Goal: Task Accomplishment & Management: Use online tool/utility

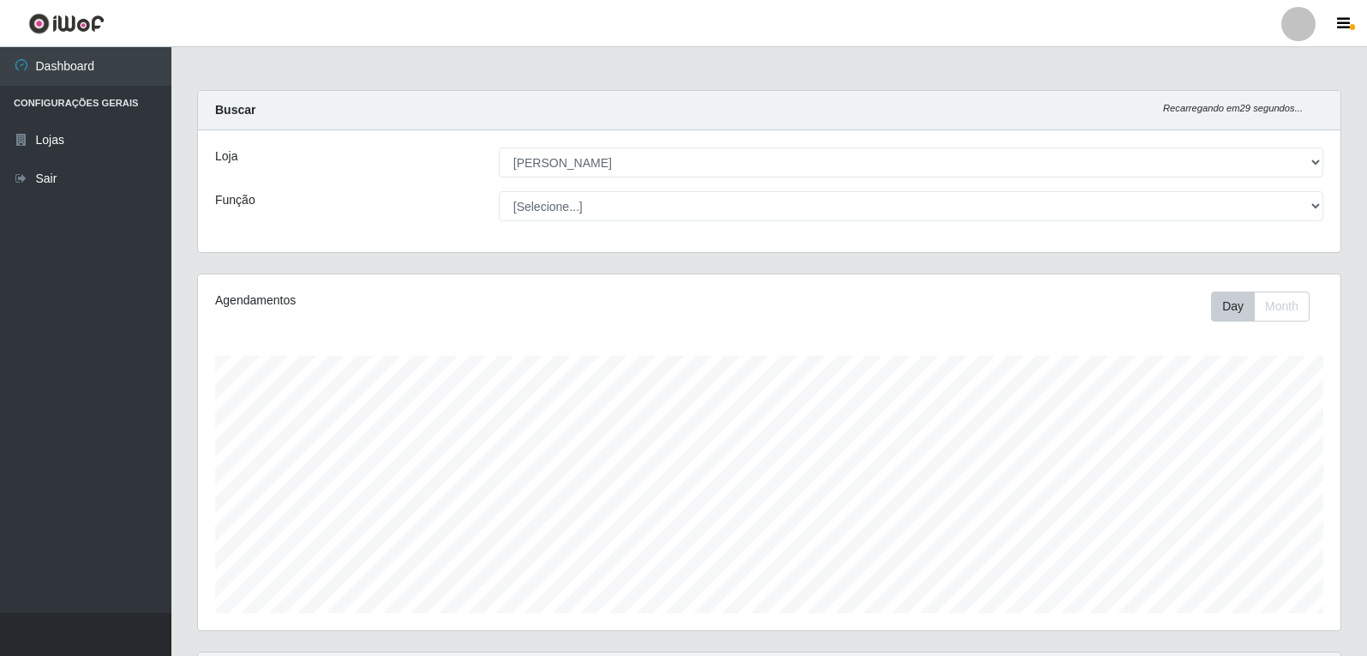
select select "523"
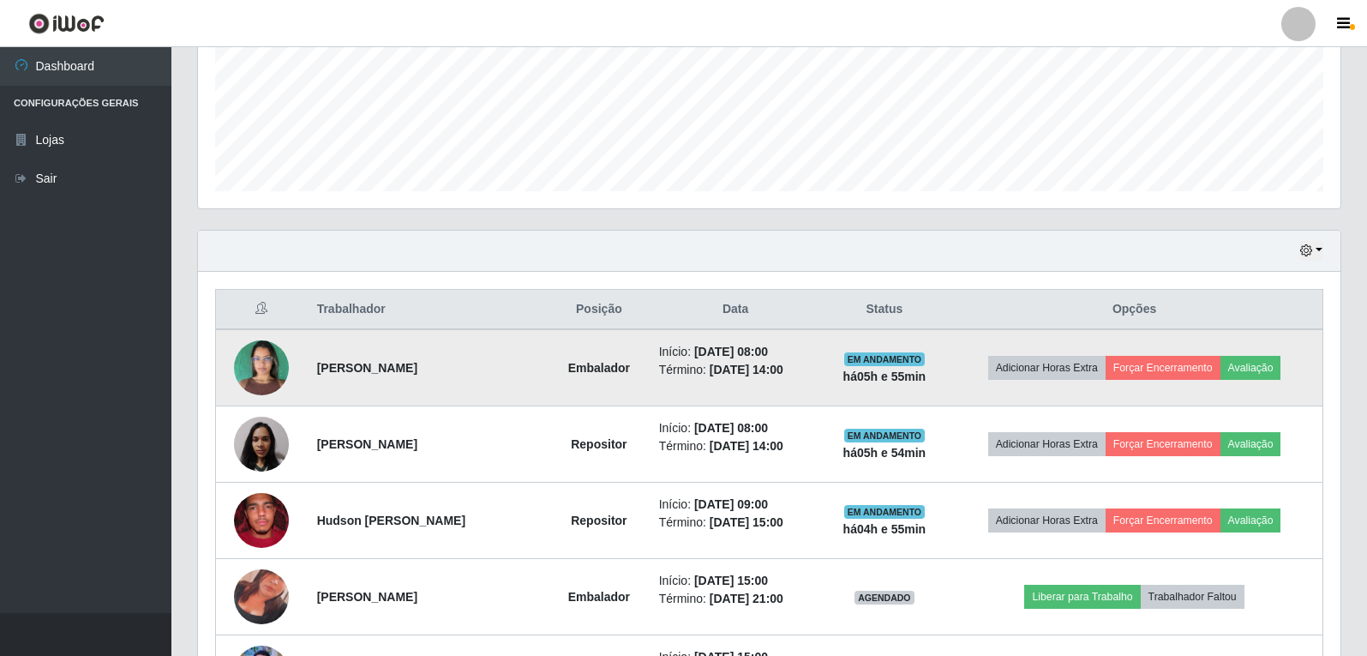
scroll to position [520, 0]
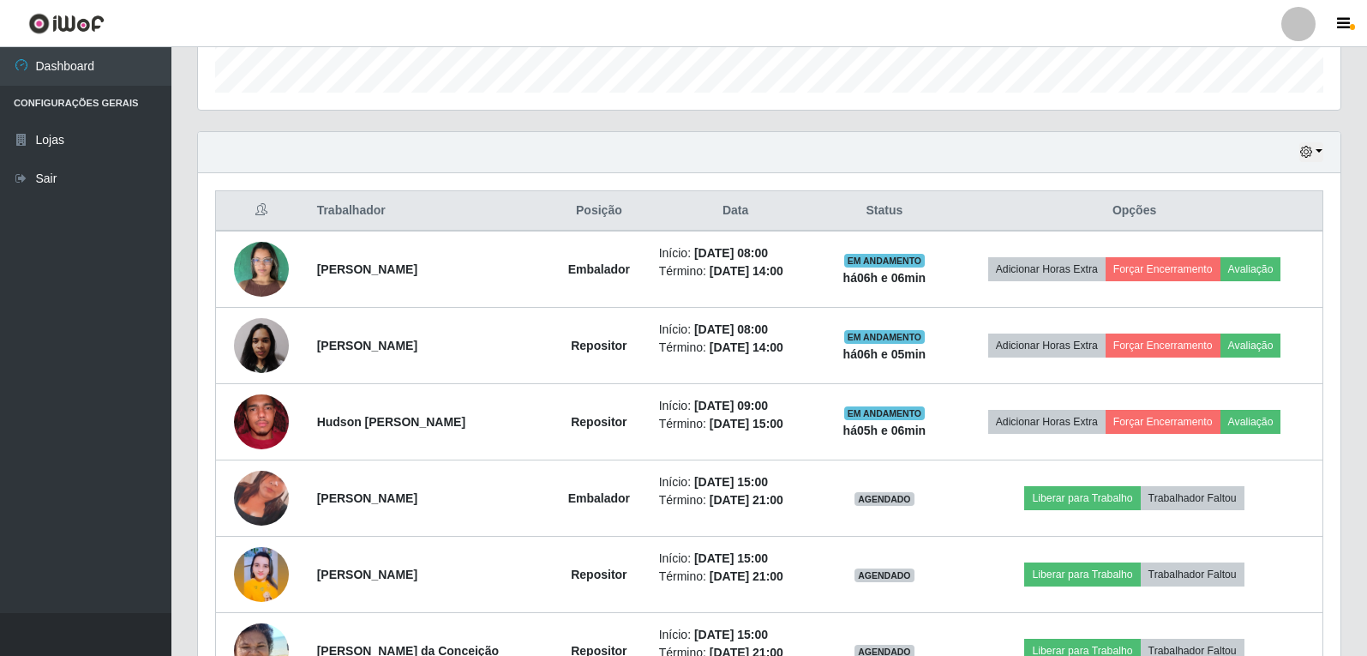
click at [668, 188] on div "Trabalhador Posição Data Status Opções Kemily Salete Câmara Baracho Embalador I…" at bounding box center [769, 439] width 1142 height 533
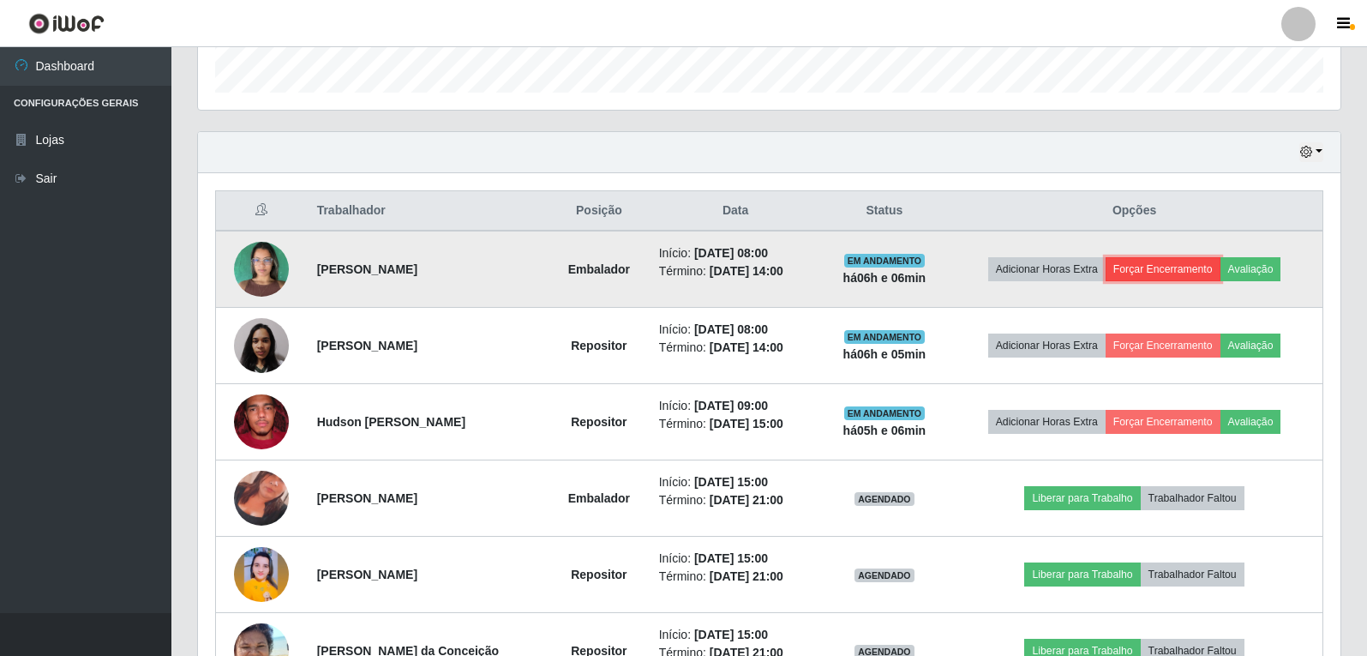
click at [1161, 261] on button "Forçar Encerramento" at bounding box center [1162, 269] width 115 height 24
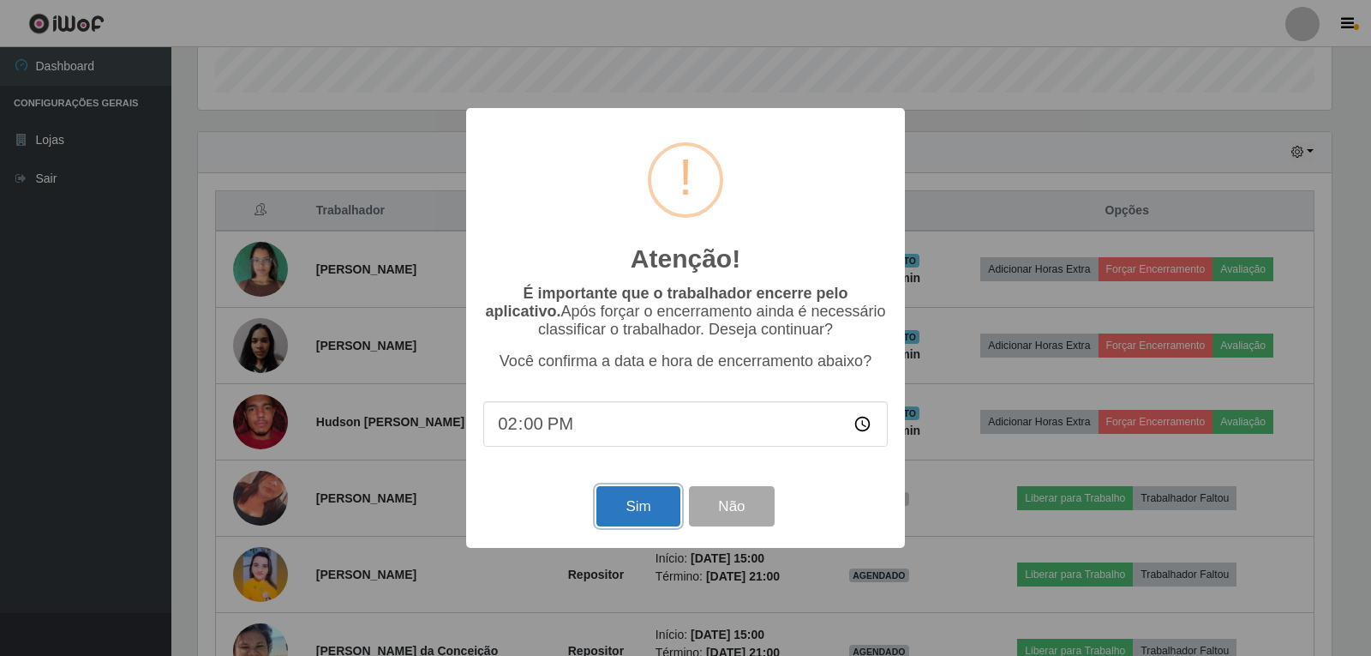
click at [628, 504] on button "Sim" at bounding box center [637, 506] width 83 height 40
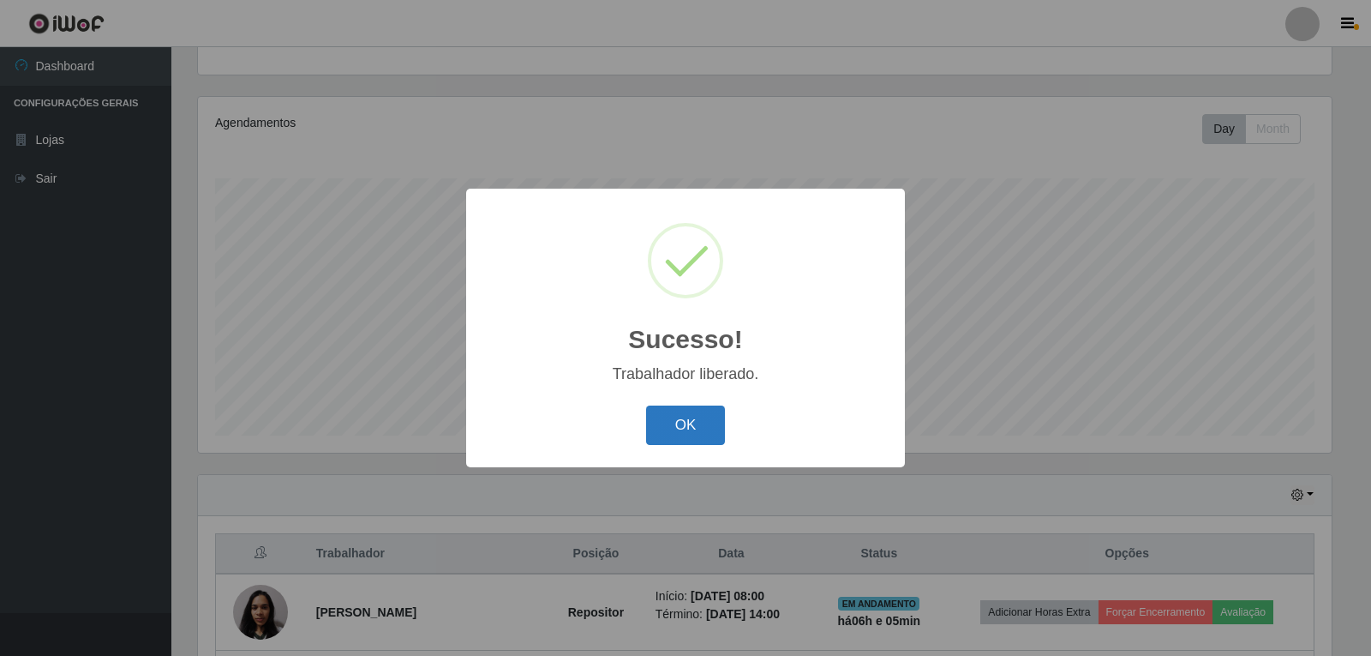
click at [667, 428] on button "OK" at bounding box center [686, 425] width 80 height 40
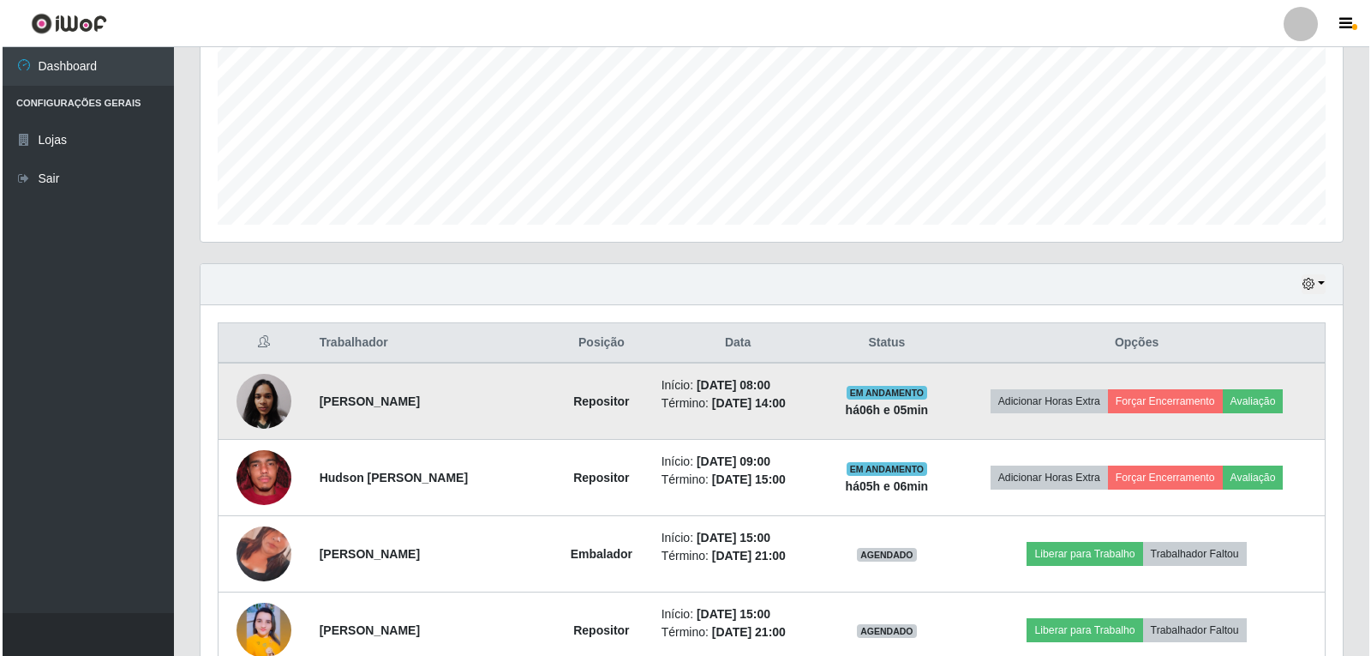
scroll to position [434, 0]
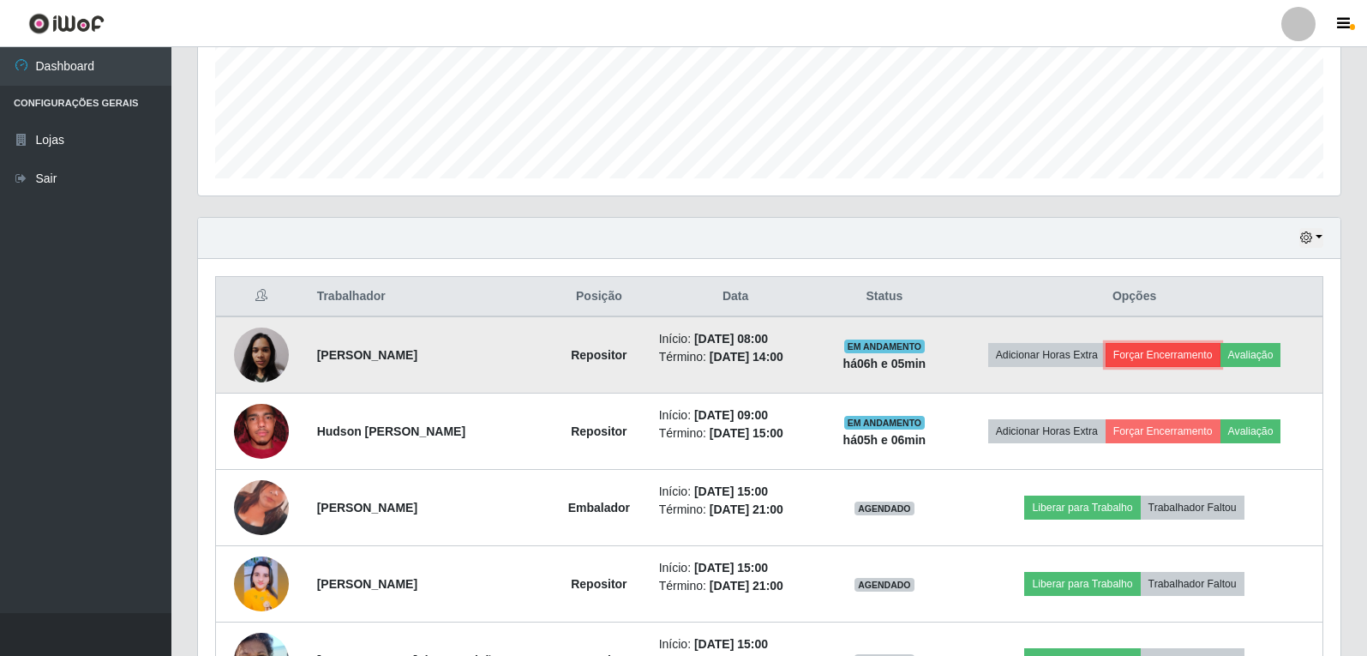
click at [1184, 357] on button "Forçar Encerramento" at bounding box center [1162, 355] width 115 height 24
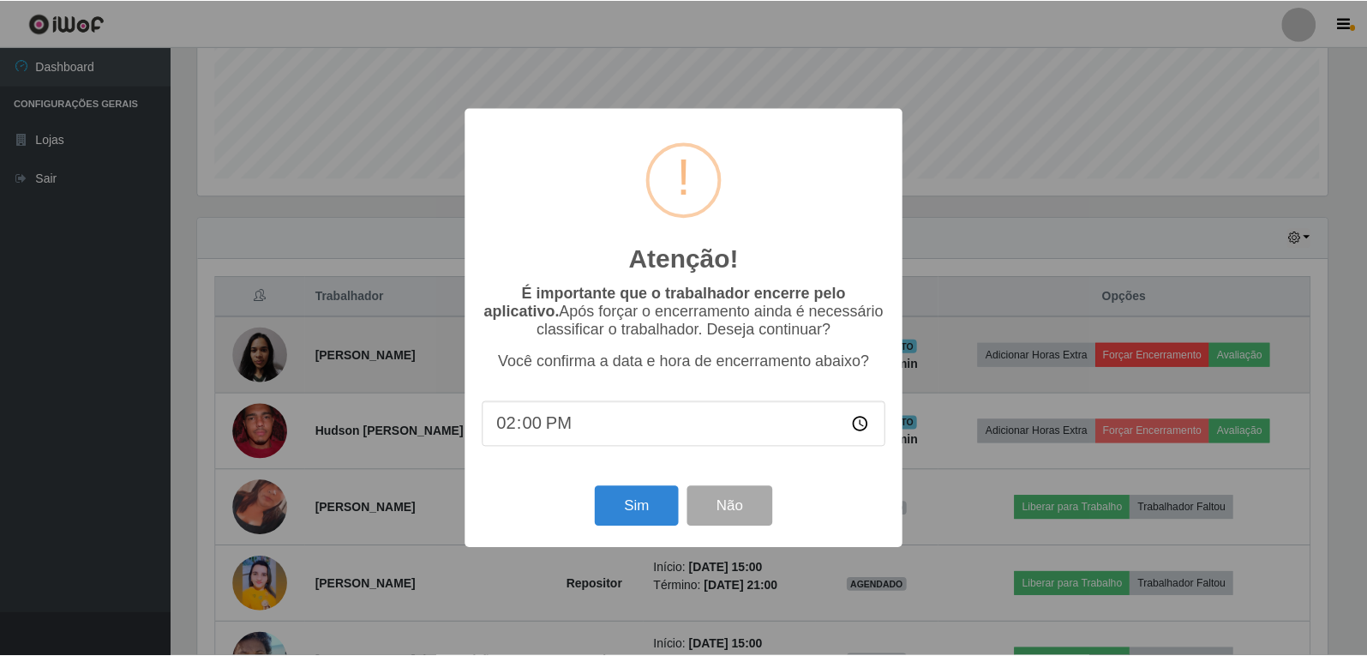
scroll to position [356, 1134]
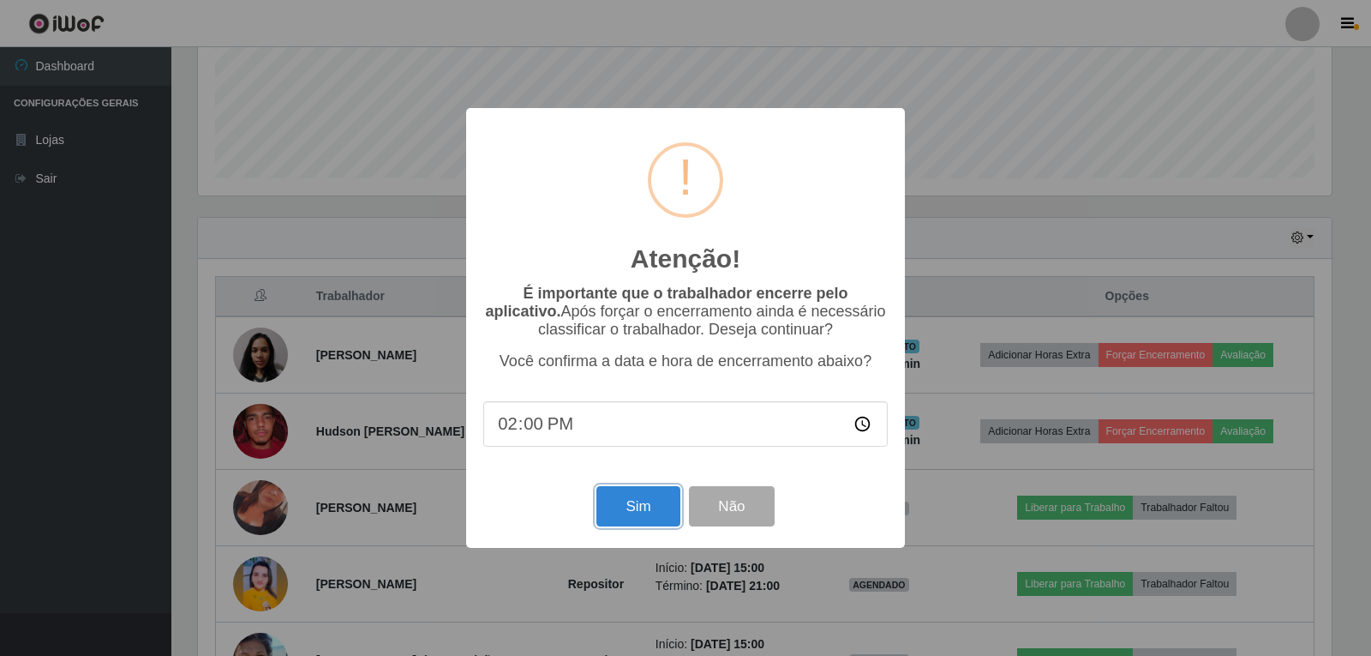
click at [642, 516] on button "Sim" at bounding box center [637, 506] width 83 height 40
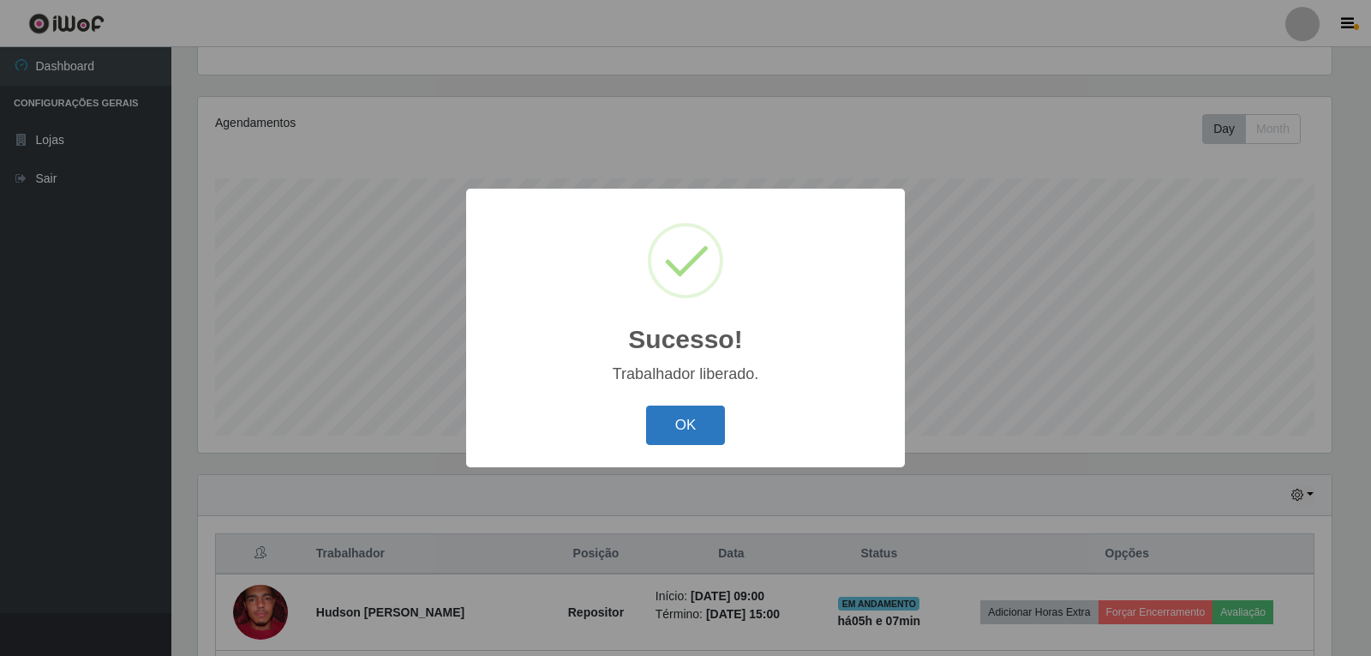
click at [698, 434] on button "OK" at bounding box center [686, 425] width 80 height 40
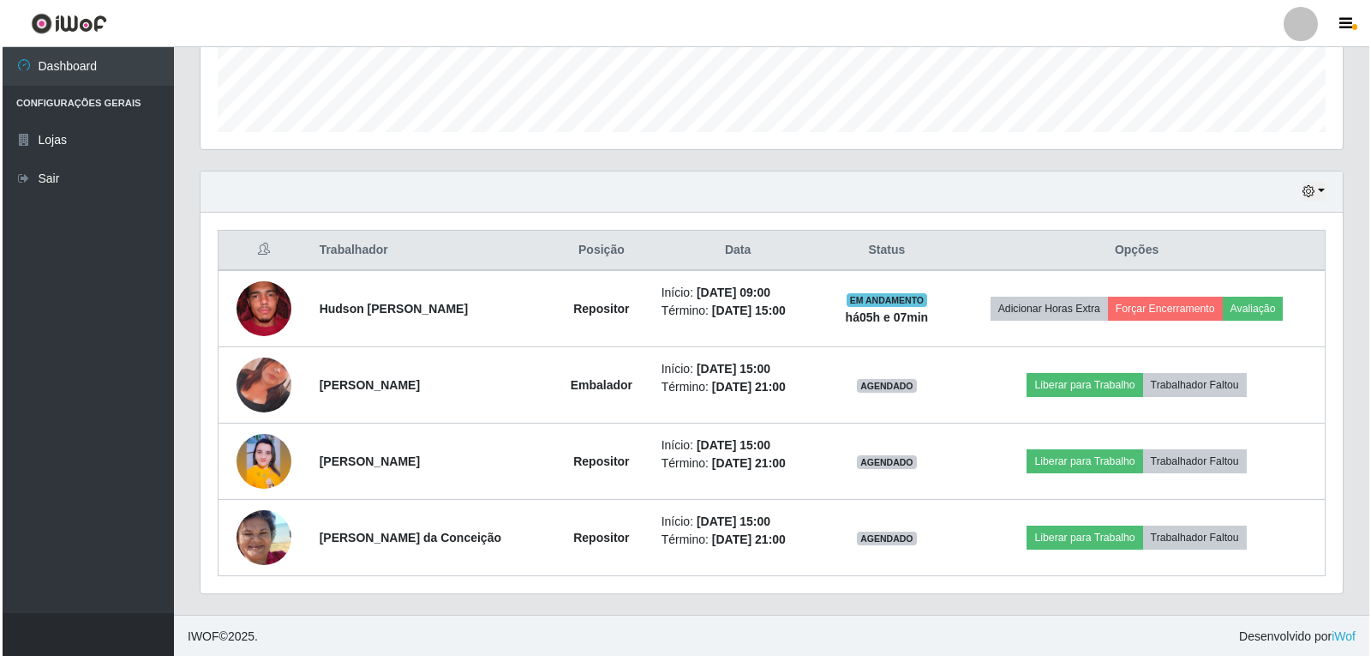
scroll to position [482, 0]
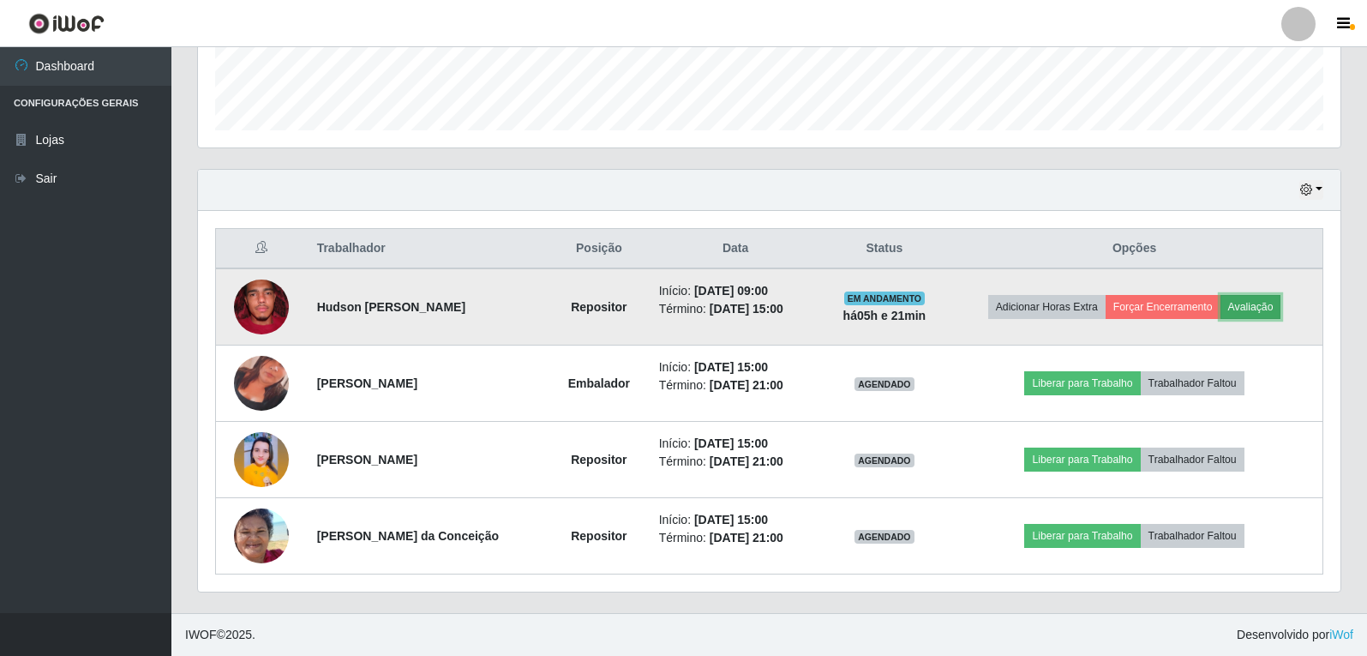
click at [1253, 311] on button "Avaliação" at bounding box center [1250, 307] width 61 height 24
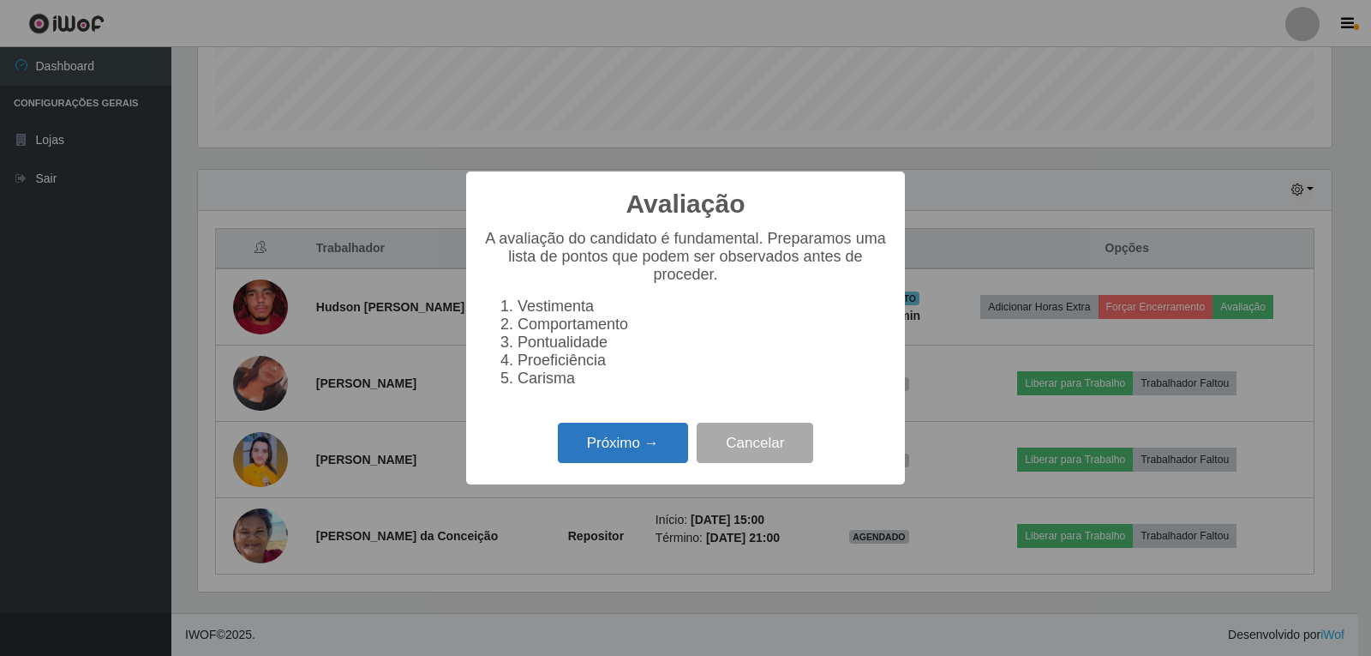
click at [668, 446] on button "Próximo →" at bounding box center [623, 442] width 130 height 40
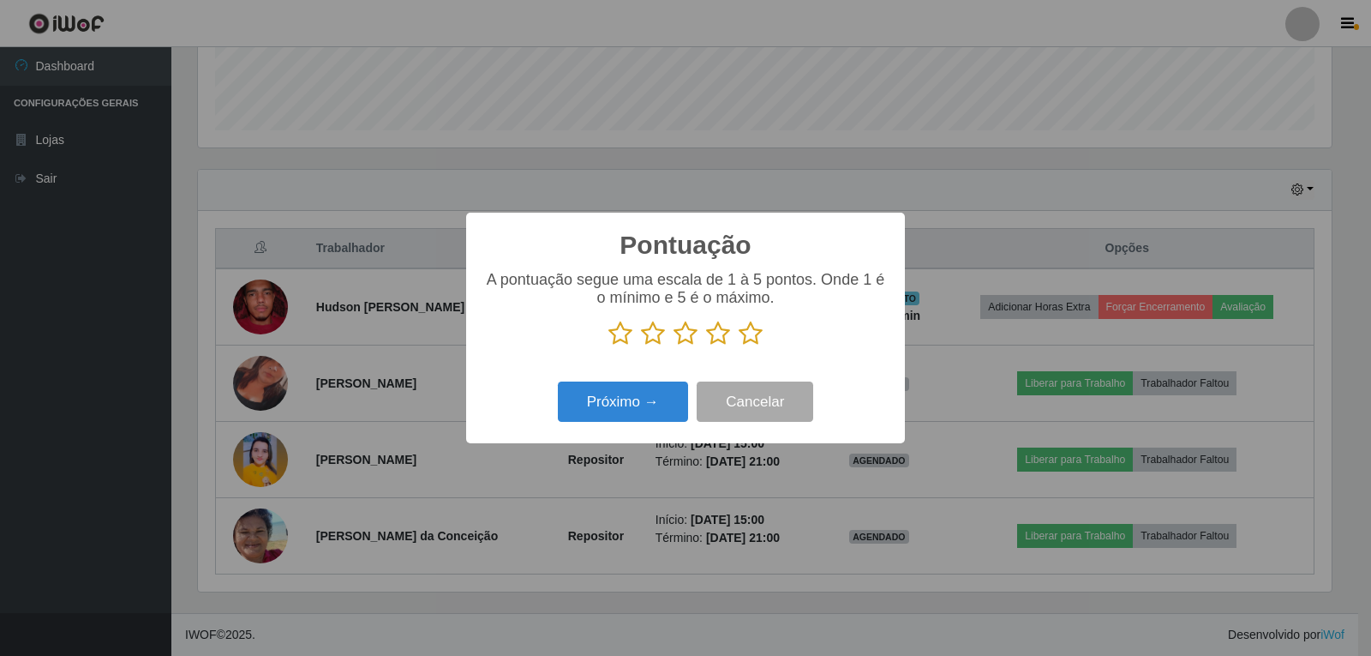
click at [746, 340] on icon at bounding box center [751, 333] width 24 height 26
click at [739, 346] on input "radio" at bounding box center [739, 346] width 0 height 0
click at [650, 410] on button "Próximo →" at bounding box center [623, 401] width 130 height 40
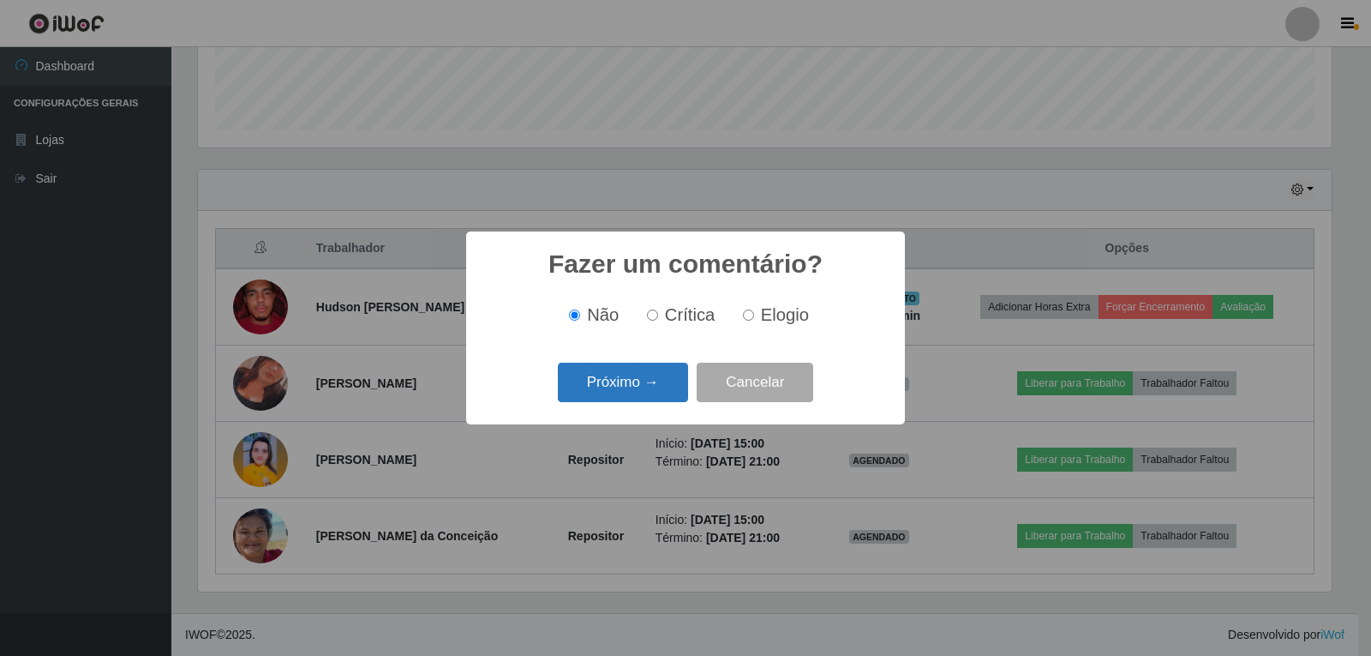
click at [662, 389] on button "Próximo →" at bounding box center [623, 382] width 130 height 40
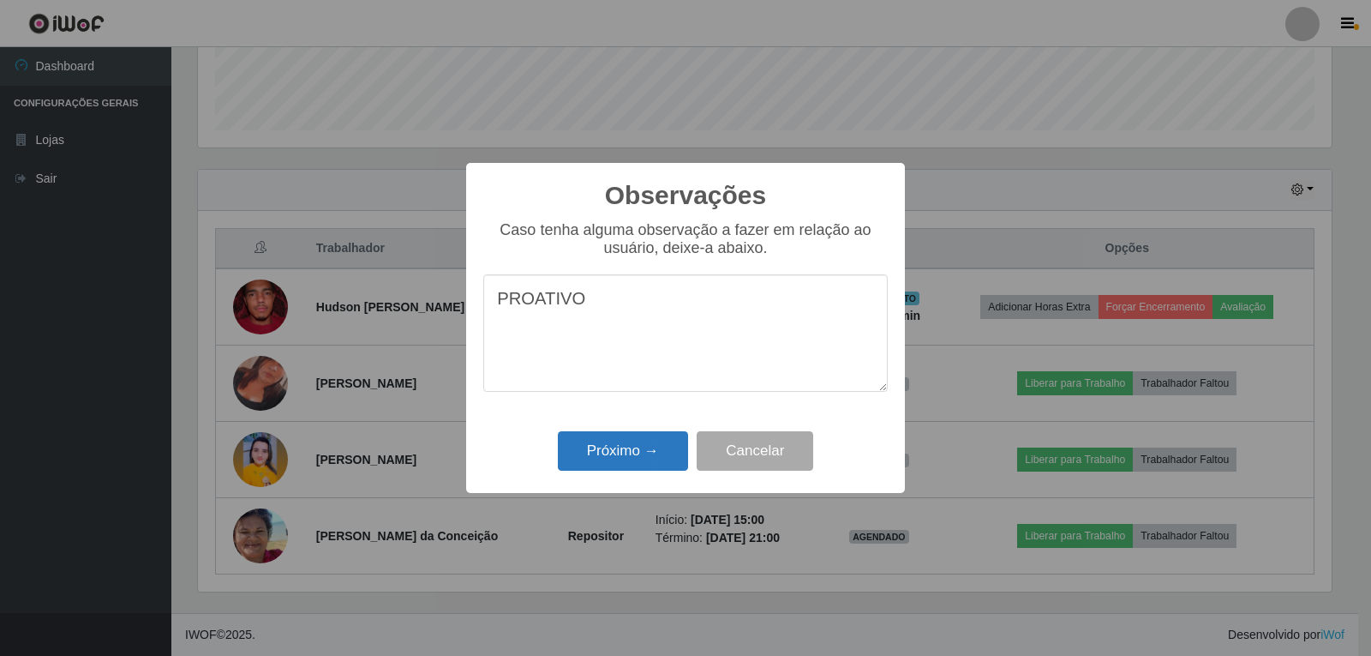
type textarea "PROATIVO"
click at [592, 446] on button "Próximo →" at bounding box center [623, 451] width 130 height 40
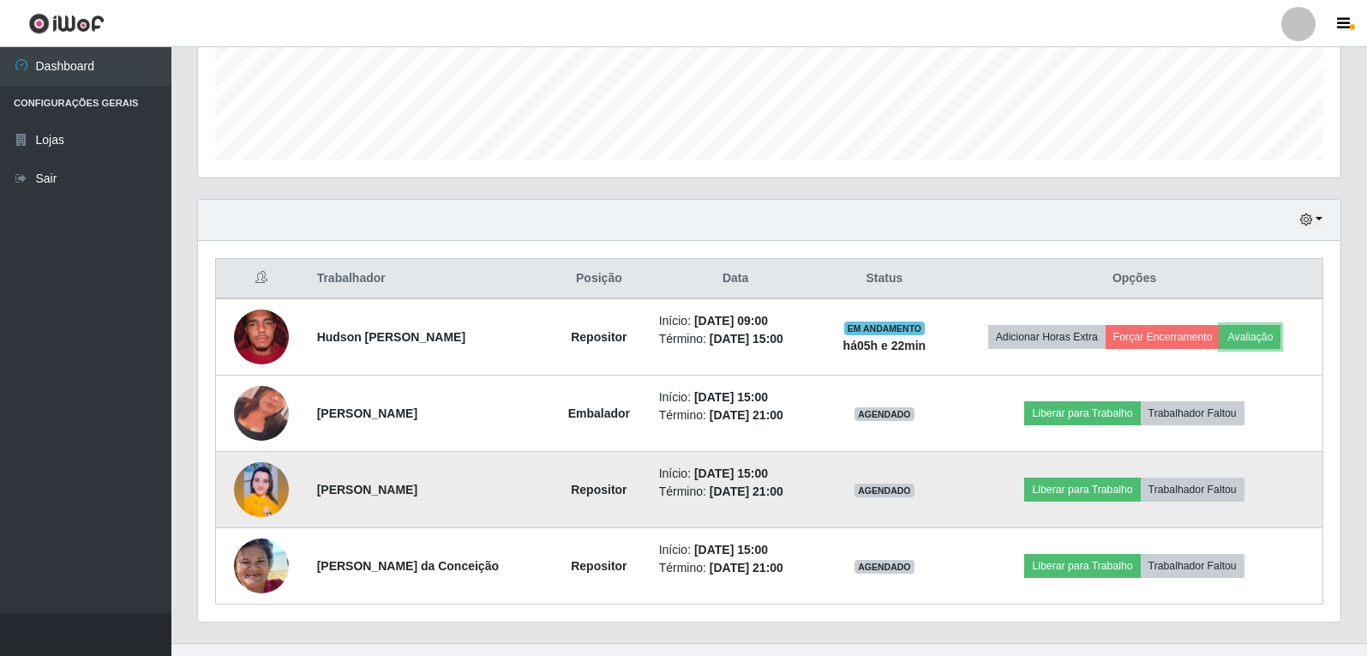
scroll to position [482, 0]
